Goal: Task Accomplishment & Management: Complete application form

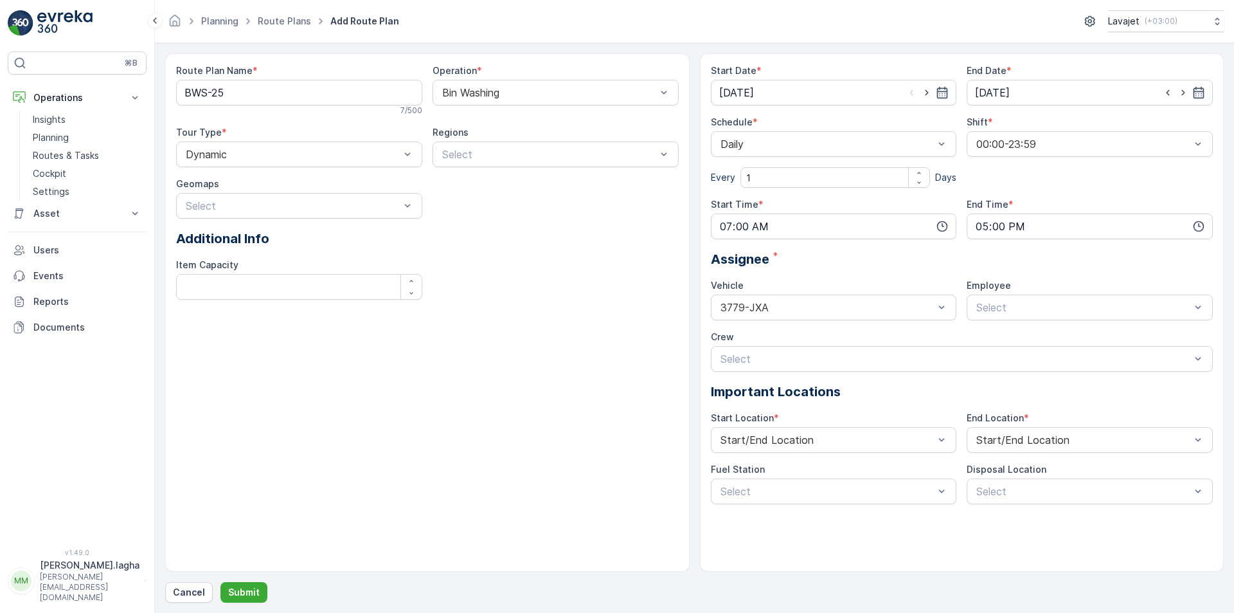
click at [877, 251] on div "Assignee *" at bounding box center [962, 258] width 503 height 19
drag, startPoint x: 1110, startPoint y: 244, endPoint x: 386, endPoint y: 439, distance: 749.6
click at [386, 411] on div "Route Plan Name * BWS-25 7 / 500 Operation * Bin Washing Tour Type * Dynamic Re…" at bounding box center [427, 312] width 525 height 518
click at [238, 411] on p "Submit" at bounding box center [243, 592] width 31 height 13
click at [191, 411] on p "Cancel" at bounding box center [189, 592] width 32 height 13
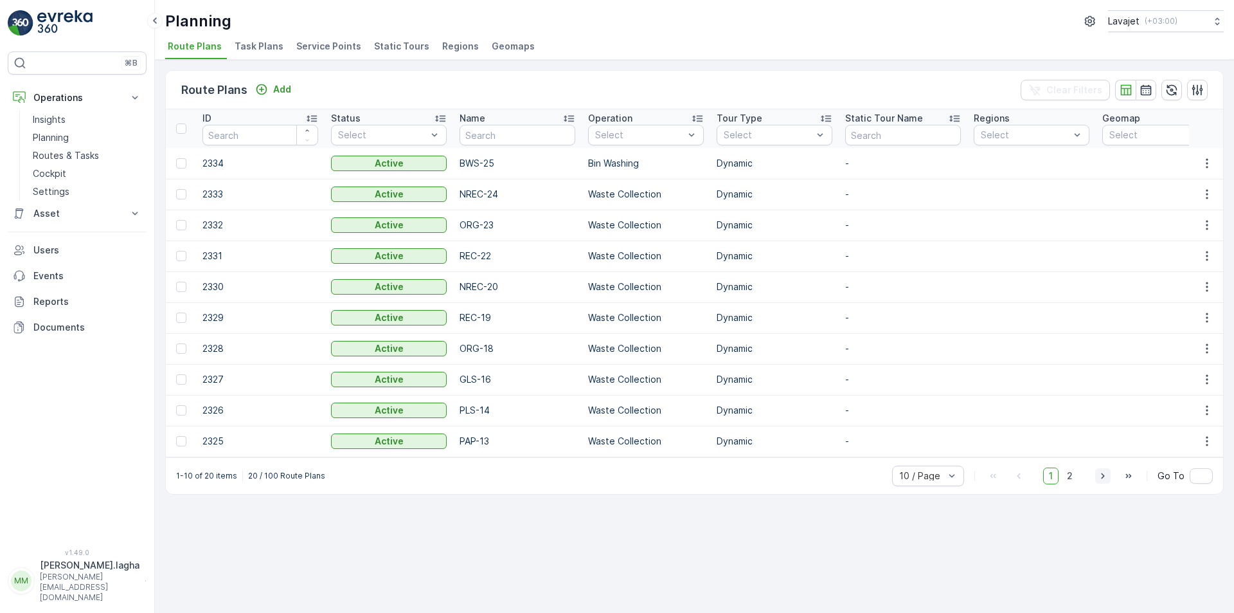
click at [877, 411] on icon "button" at bounding box center [1103, 475] width 13 height 13
click at [480, 136] on input "text" at bounding box center [518, 135] width 116 height 21
type input "bws"
